Goal: Information Seeking & Learning: Learn about a topic

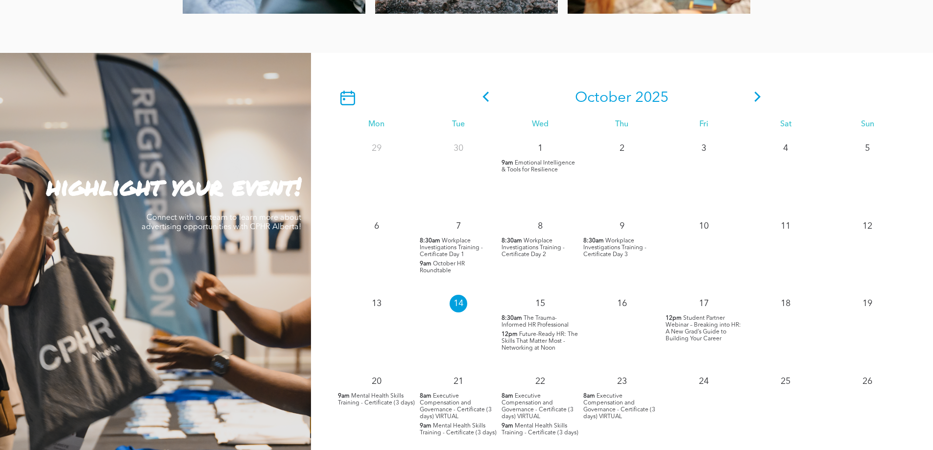
scroll to position [784, 0]
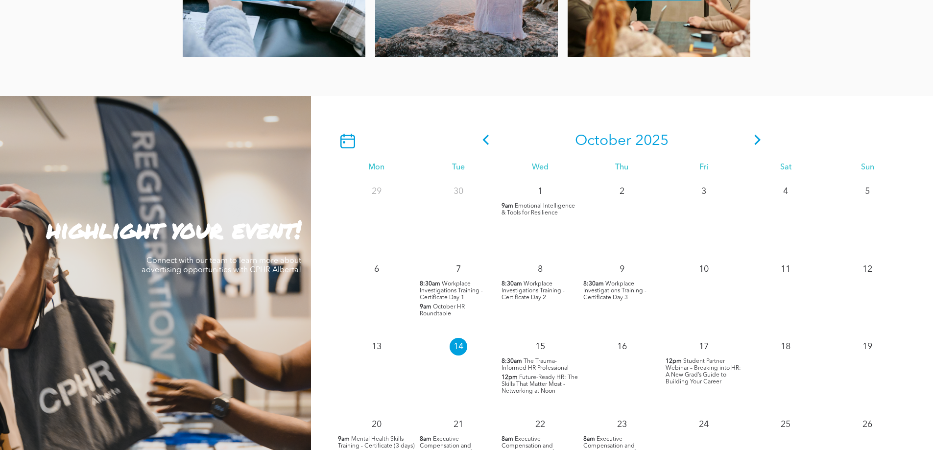
click at [757, 143] on icon at bounding box center [758, 140] width 6 height 10
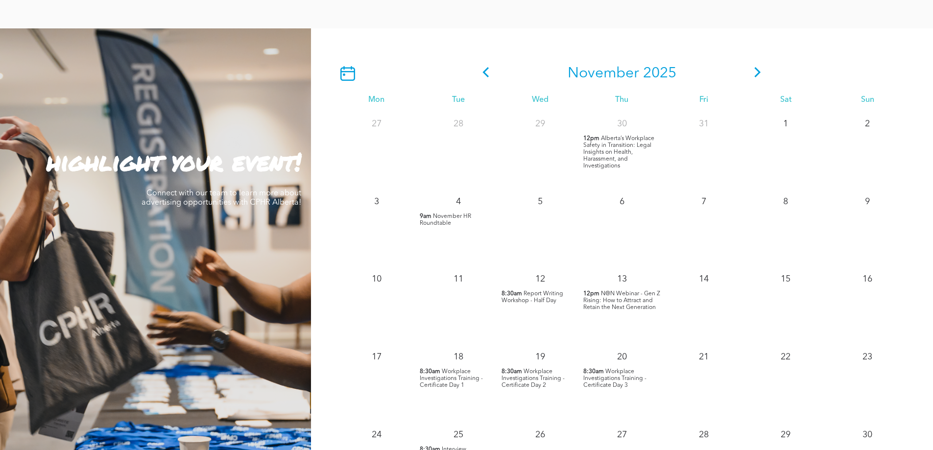
scroll to position [833, 0]
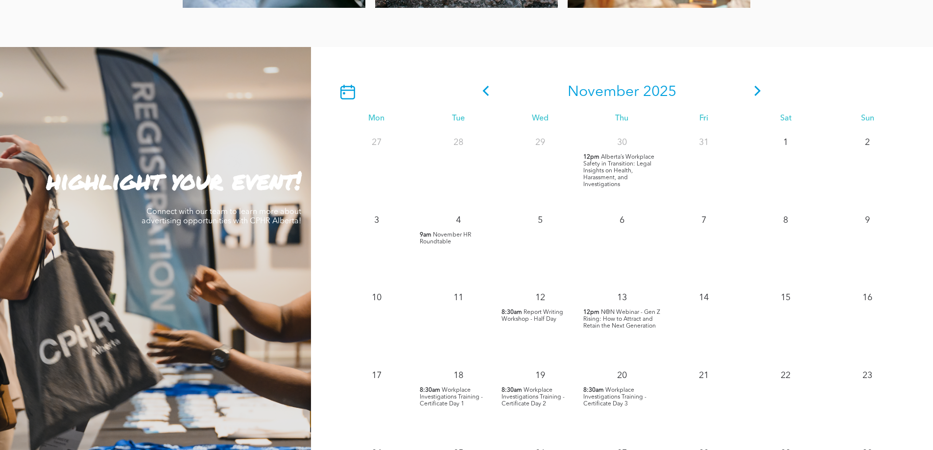
click at [758, 93] on icon at bounding box center [757, 91] width 15 height 10
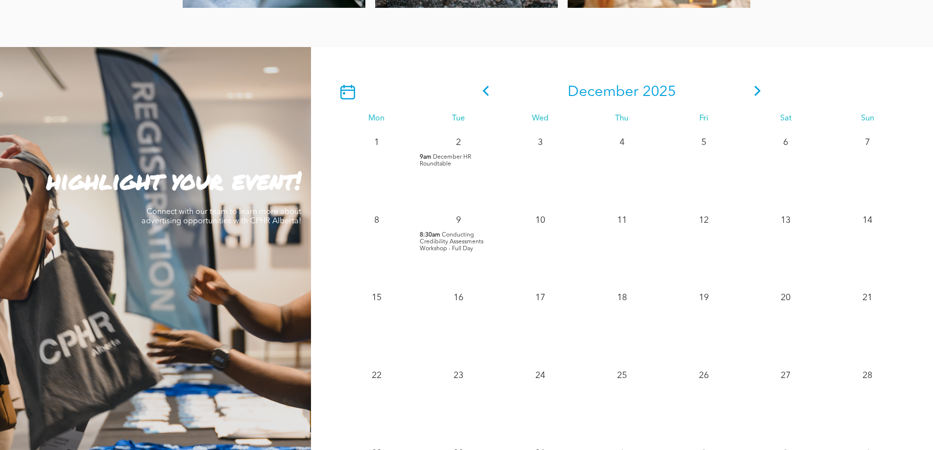
click at [484, 96] on icon at bounding box center [485, 91] width 15 height 10
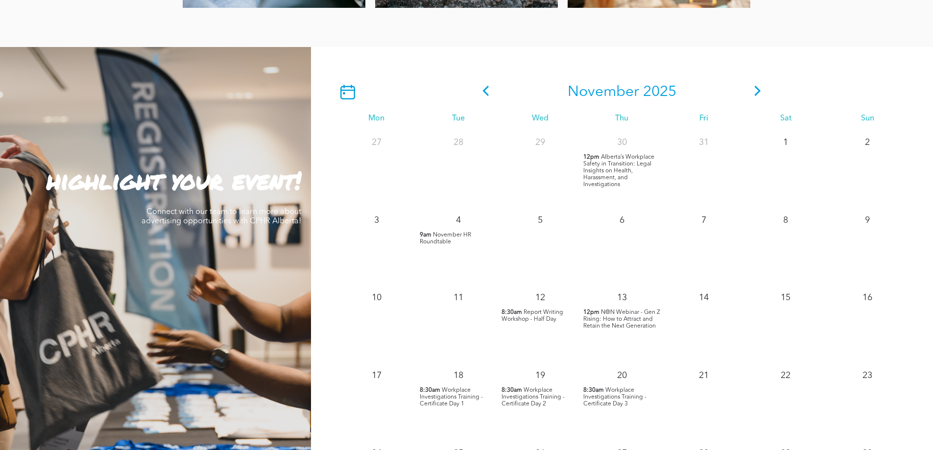
drag, startPoint x: 484, startPoint y: 96, endPoint x: 485, endPoint y: 89, distance: 7.5
click at [485, 89] on icon at bounding box center [485, 91] width 15 height 10
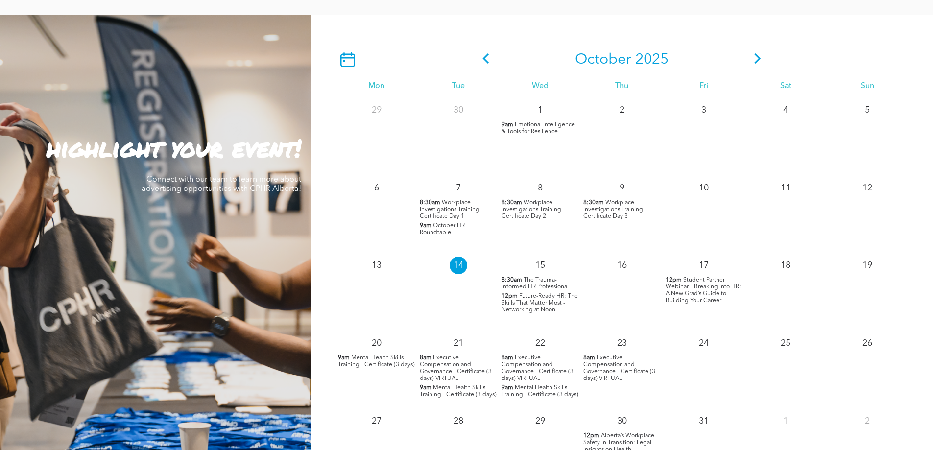
scroll to position [881, 0]
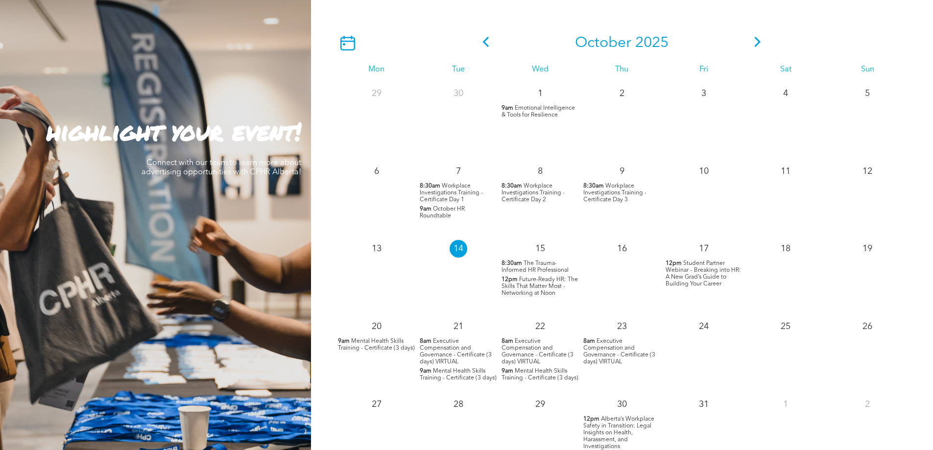
click at [448, 346] on span "Executive Compensation and Governance - Certificate (3 days) VIRTUAL" at bounding box center [456, 351] width 72 height 26
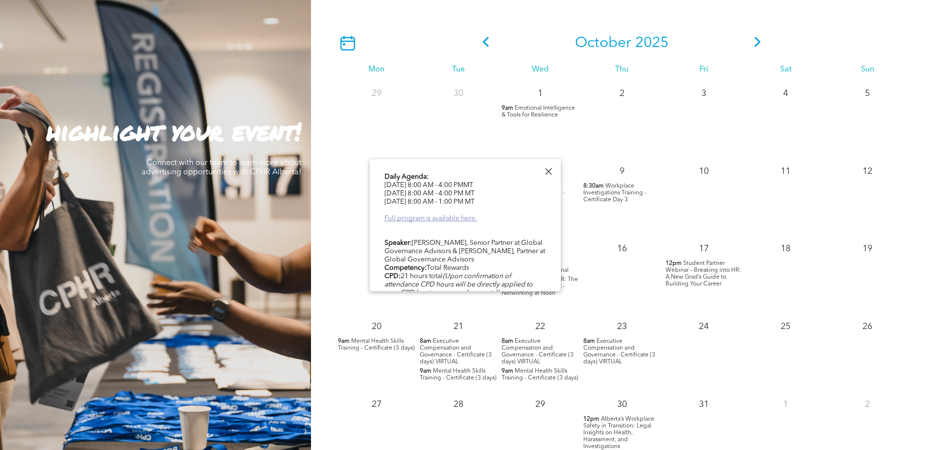
scroll to position [441, 0]
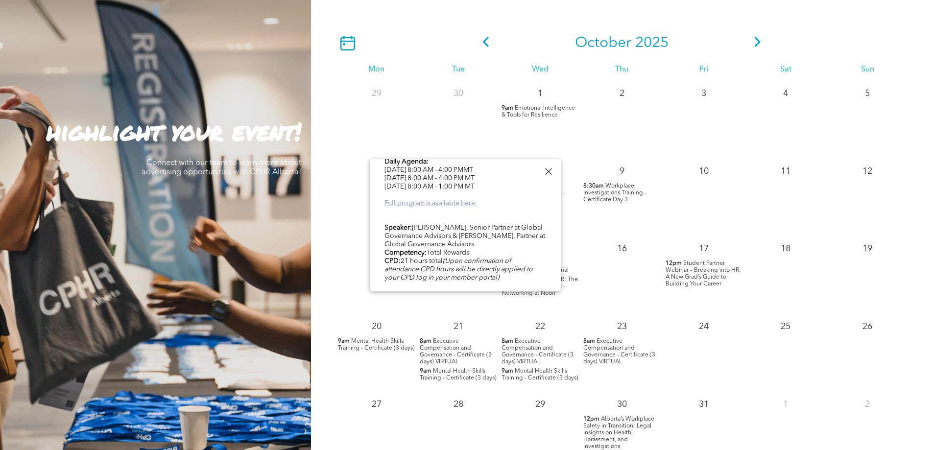
click at [453, 200] on link "Full program is available here." at bounding box center [430, 203] width 93 height 7
click at [461, 200] on link "Full program is available here." at bounding box center [430, 203] width 93 height 7
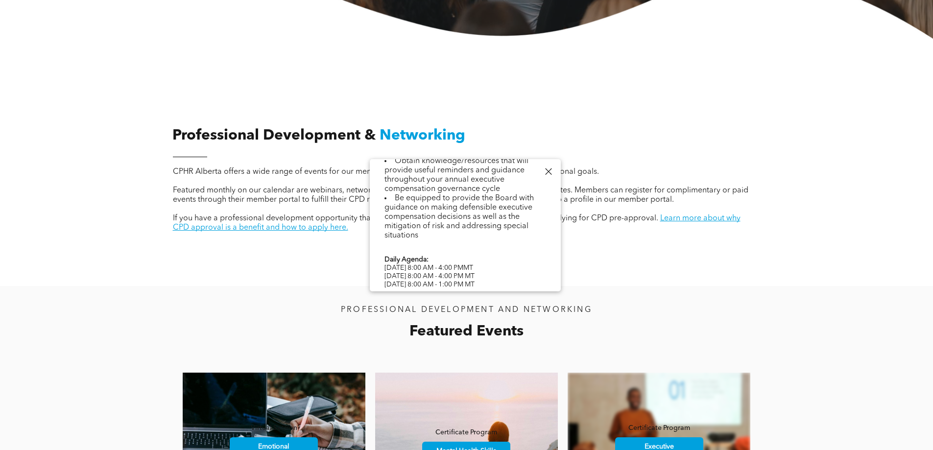
scroll to position [294, 0]
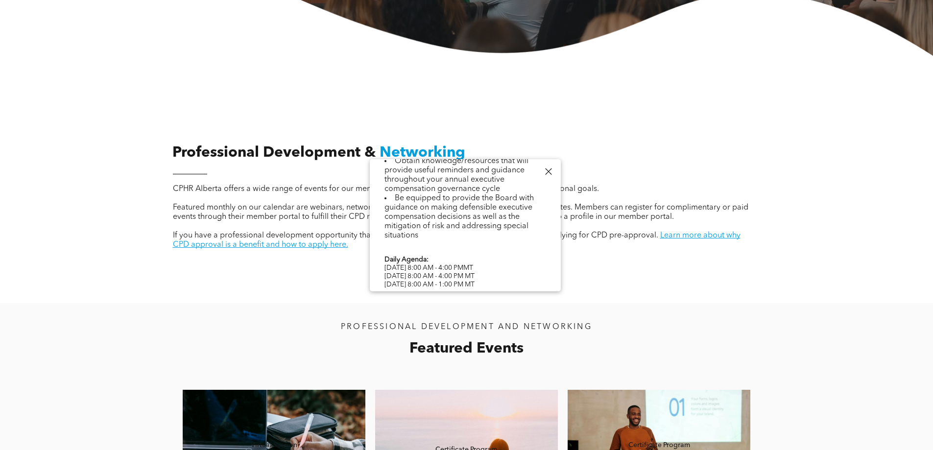
click at [540, 173] on li "Obtain knowledge/resources that will provide useful reminders and guidance thro…" at bounding box center [465, 175] width 162 height 37
click at [545, 170] on div at bounding box center [548, 171] width 13 height 13
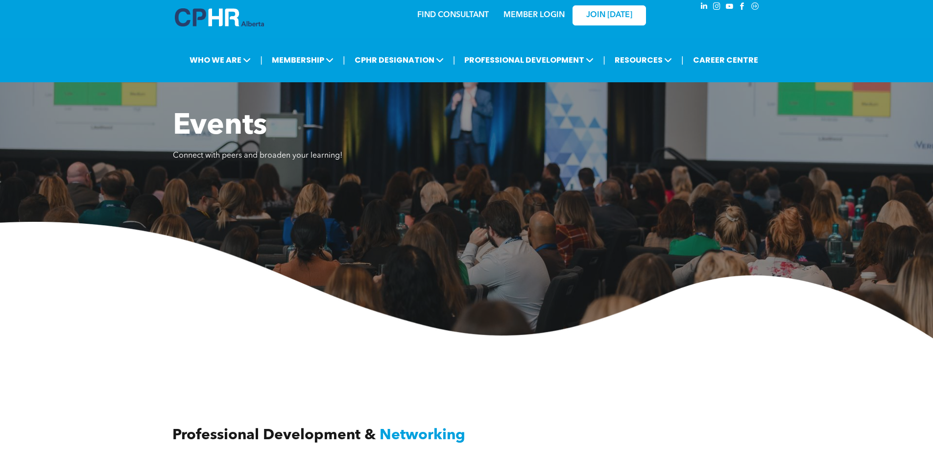
scroll to position [0, 0]
